Goal: Find specific page/section: Find specific page/section

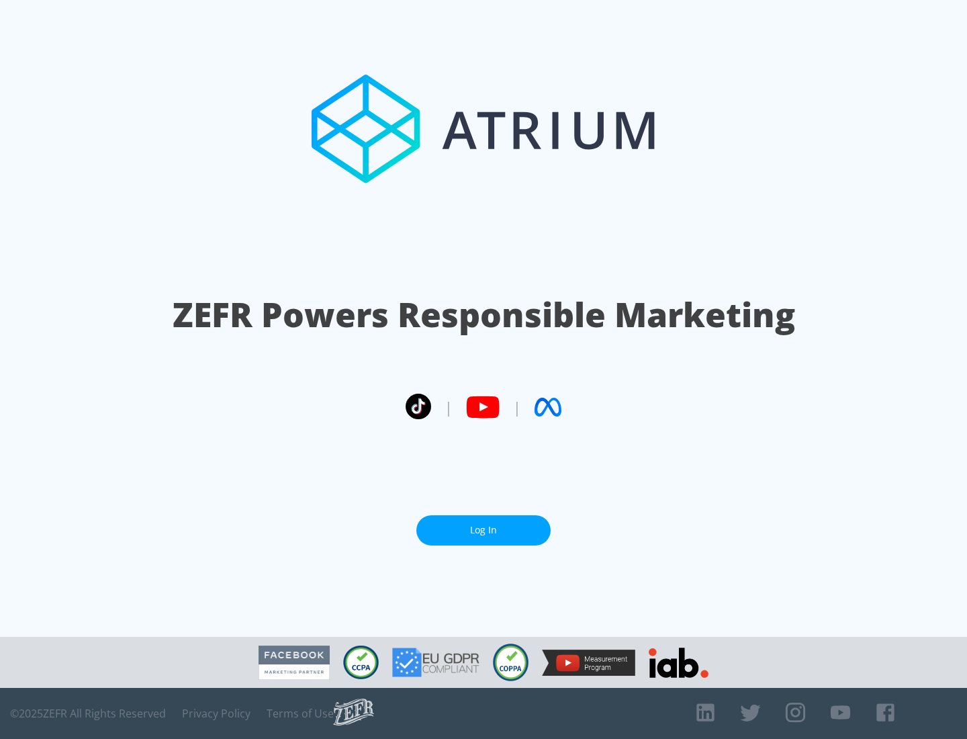
click at [484, 525] on link "Log In" at bounding box center [483, 530] width 134 height 30
